Goal: Information Seeking & Learning: Learn about a topic

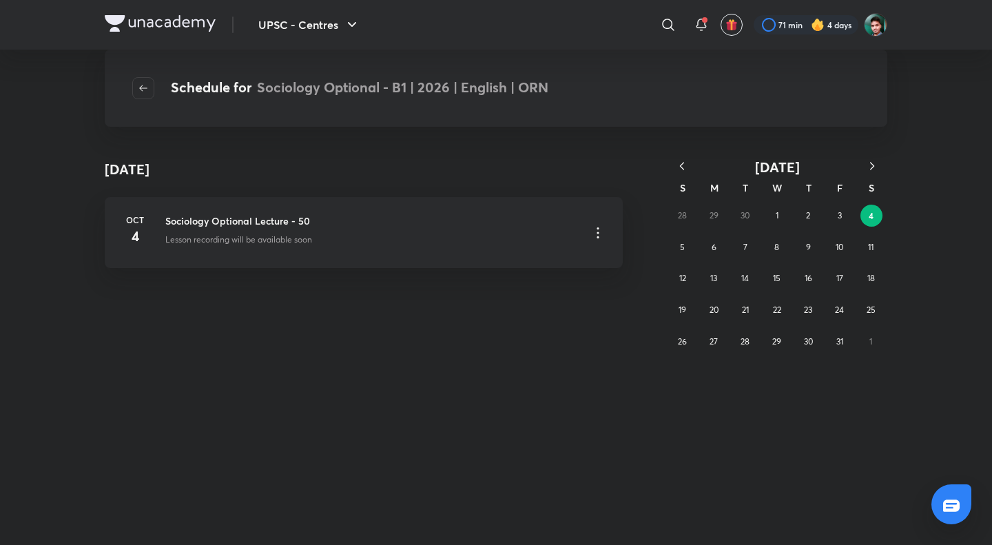
click at [685, 167] on icon "button" at bounding box center [682, 166] width 14 height 14
click at [862, 275] on button "19" at bounding box center [870, 278] width 22 height 22
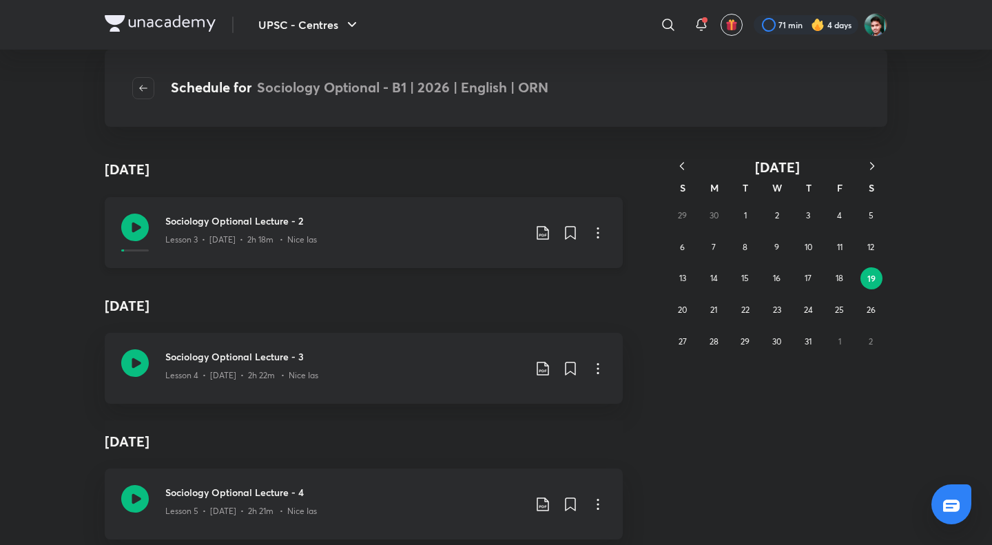
click at [268, 218] on h3 "Sociology Optional Lecture - 2" at bounding box center [344, 220] width 358 height 14
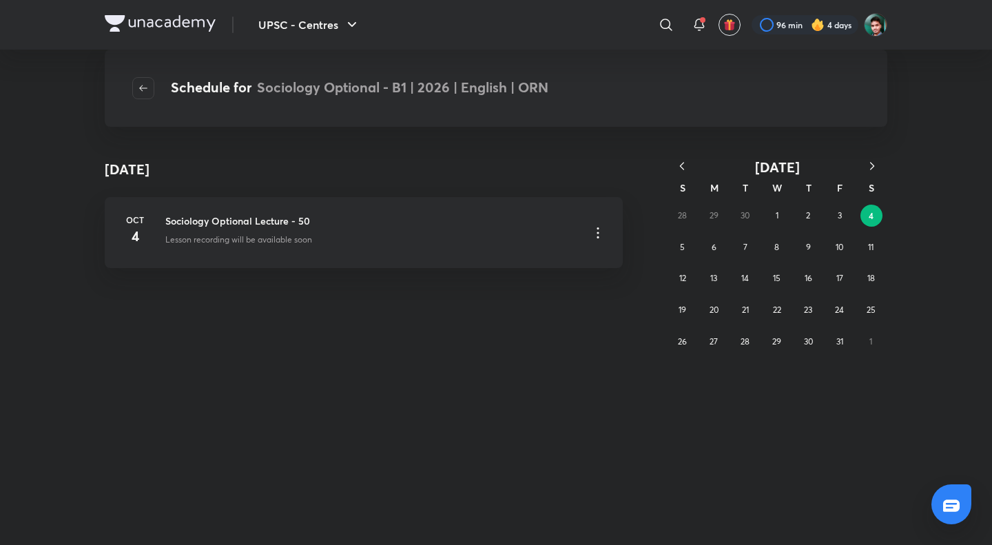
click at [685, 167] on icon "button" at bounding box center [682, 166] width 14 height 14
click at [676, 165] on icon "button" at bounding box center [678, 166] width 14 height 14
click at [680, 217] on button "1" at bounding box center [682, 216] width 22 height 22
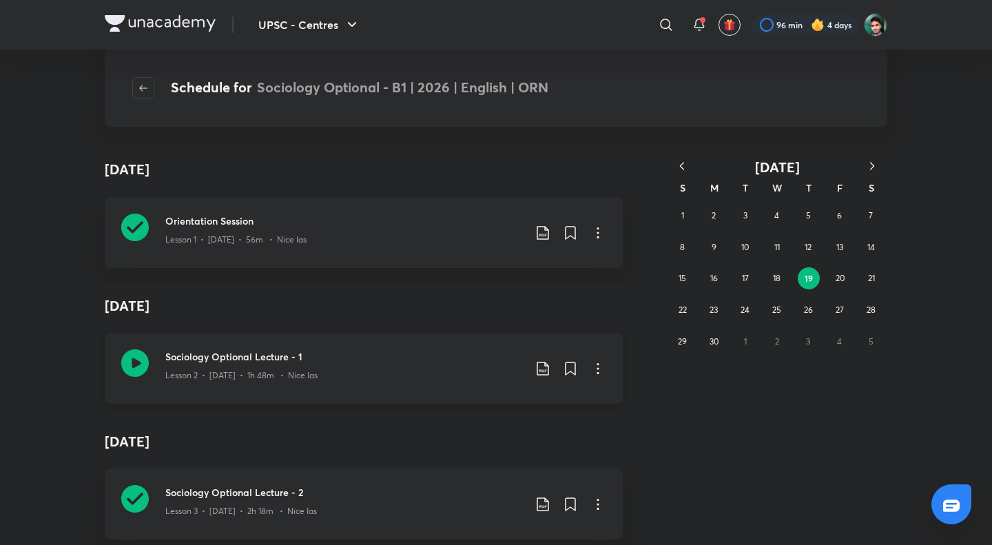
click at [275, 359] on h3 "Sociology Optional Lecture - 1" at bounding box center [344, 356] width 358 height 14
